Goal: Information Seeking & Learning: Check status

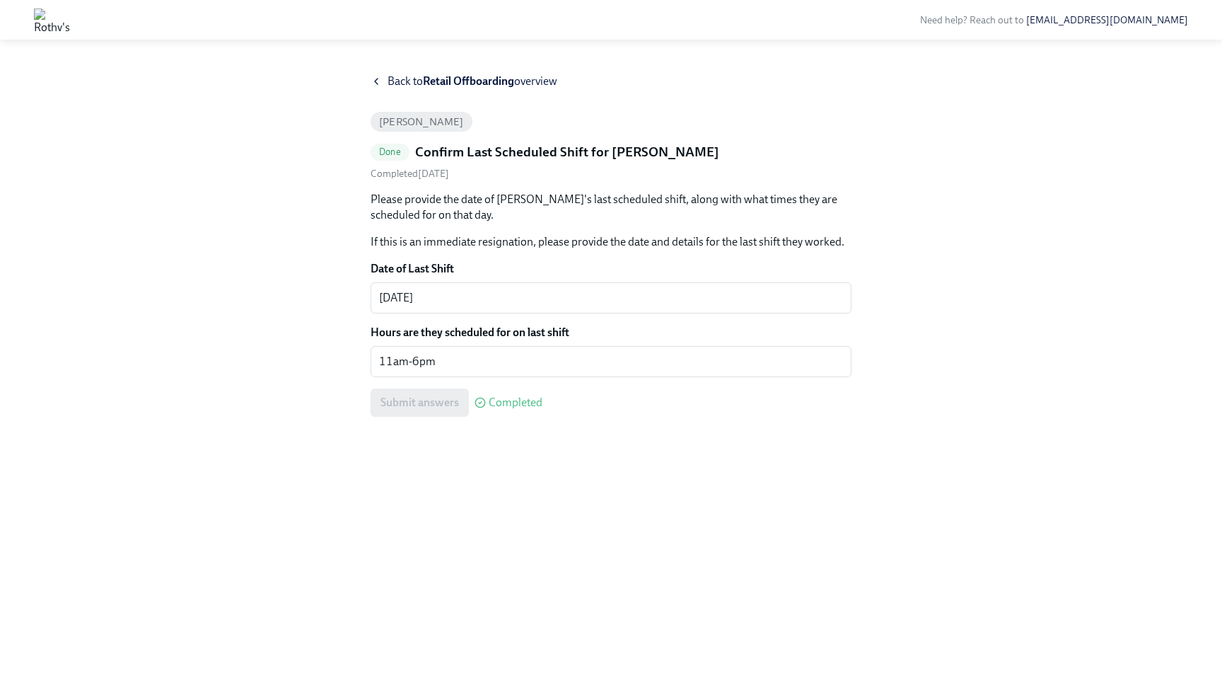
click at [378, 81] on icon at bounding box center [376, 81] width 11 height 11
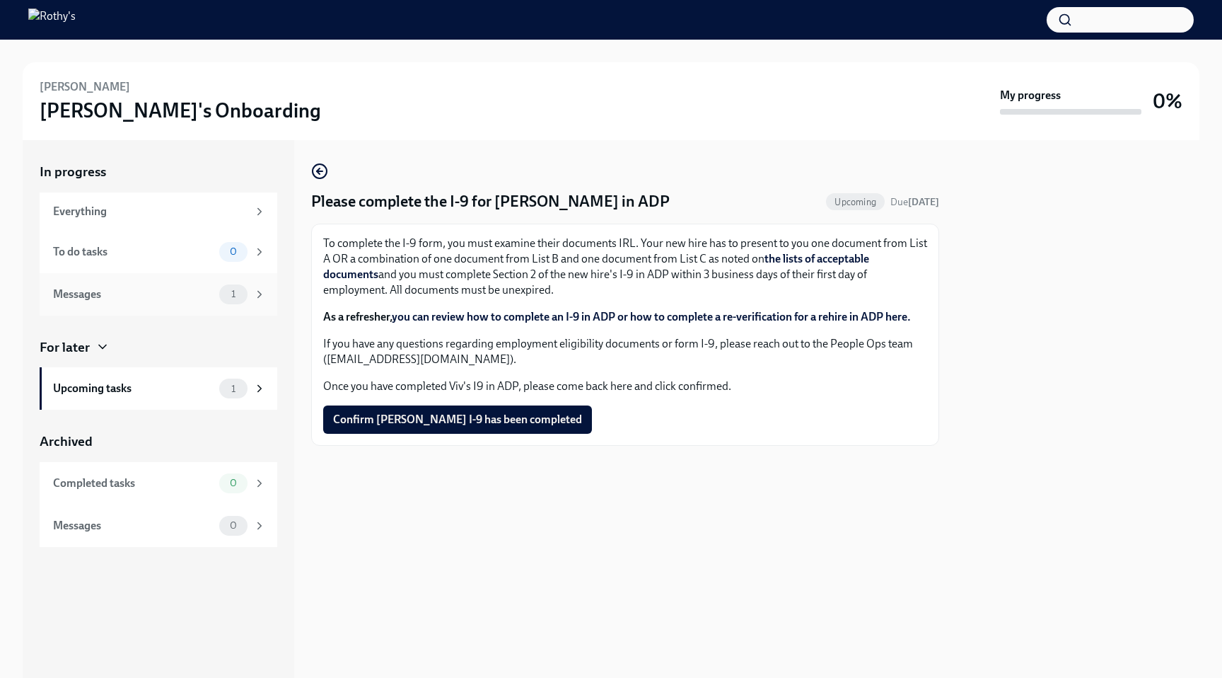
click at [200, 291] on div "Messages" at bounding box center [133, 294] width 161 height 16
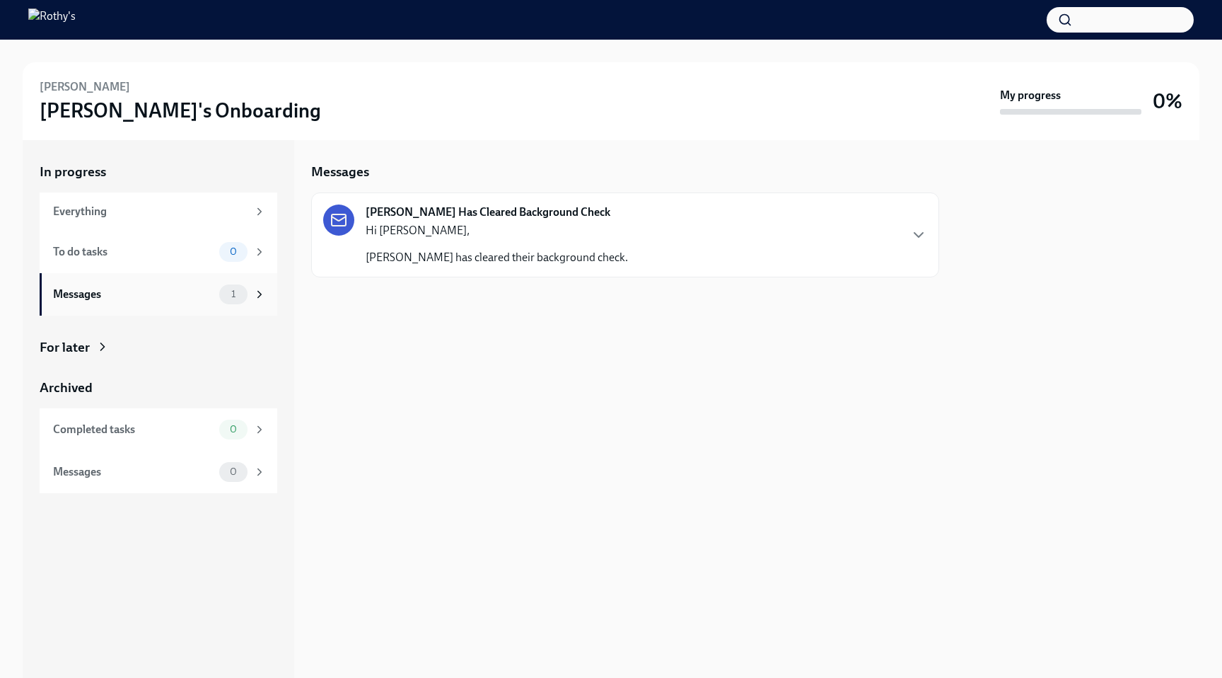
click at [199, 298] on div "Messages" at bounding box center [133, 294] width 161 height 16
click at [408, 247] on div "Hi [PERSON_NAME], [PERSON_NAME] has cleared their background check." at bounding box center [497, 244] width 262 height 42
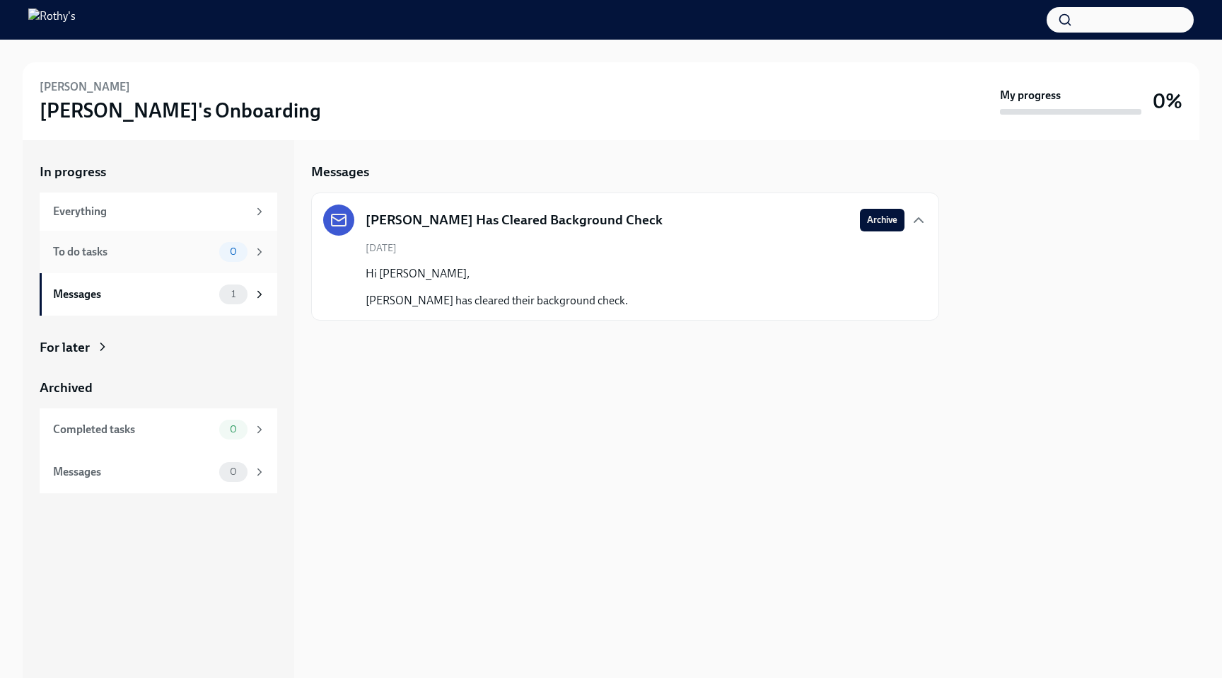
click at [200, 242] on div "To do tasks 0" at bounding box center [159, 252] width 213 height 20
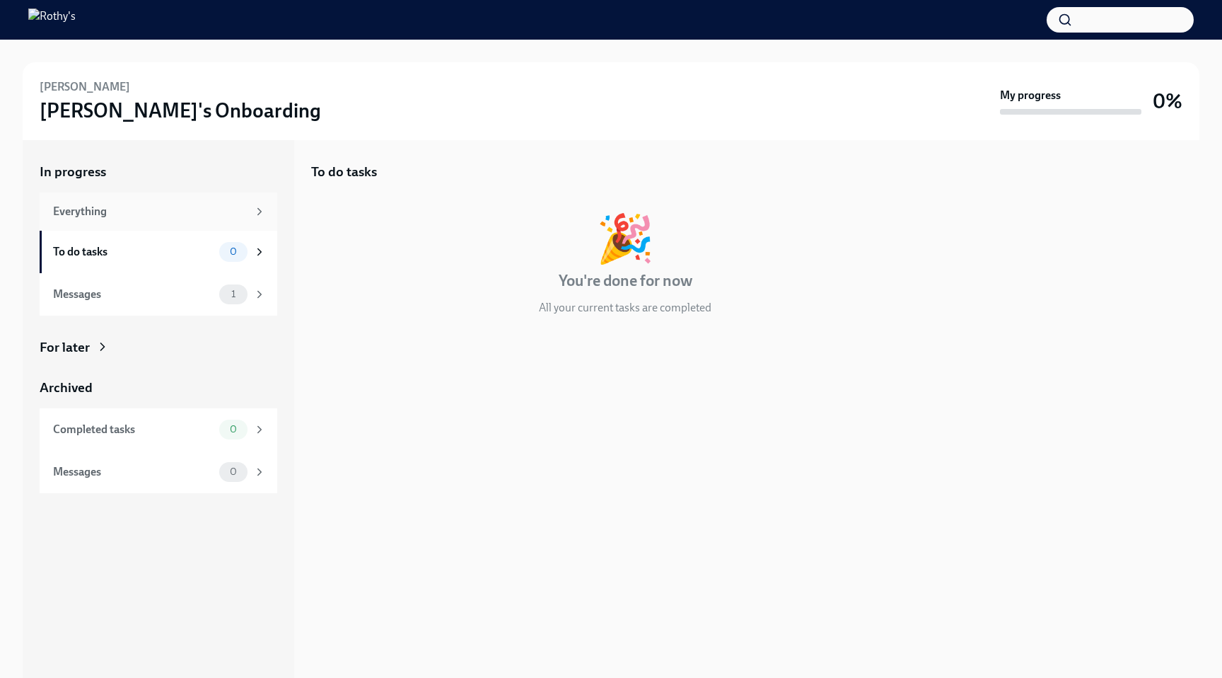
click at [208, 212] on div "Everything" at bounding box center [150, 212] width 195 height 16
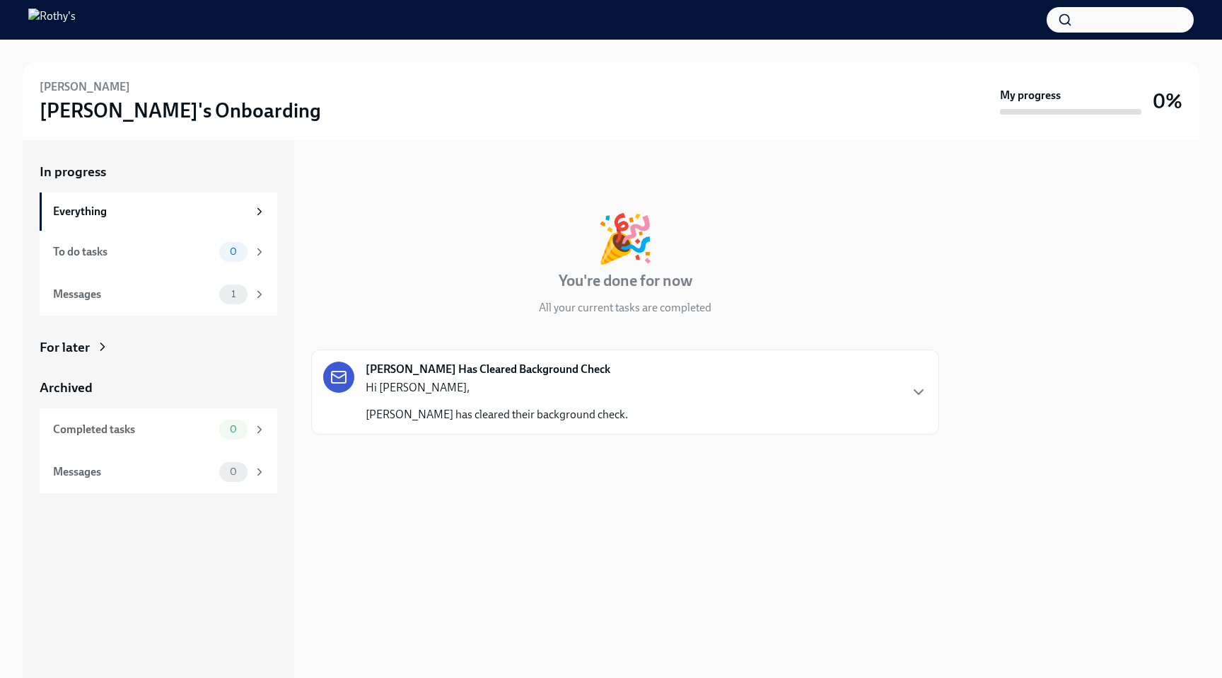
click at [859, 408] on div "[PERSON_NAME] Has Cleared Background Check Hi [PERSON_NAME], [PERSON_NAME] has …" at bounding box center [625, 391] width 604 height 61
